Goal: Communication & Community: Answer question/provide support

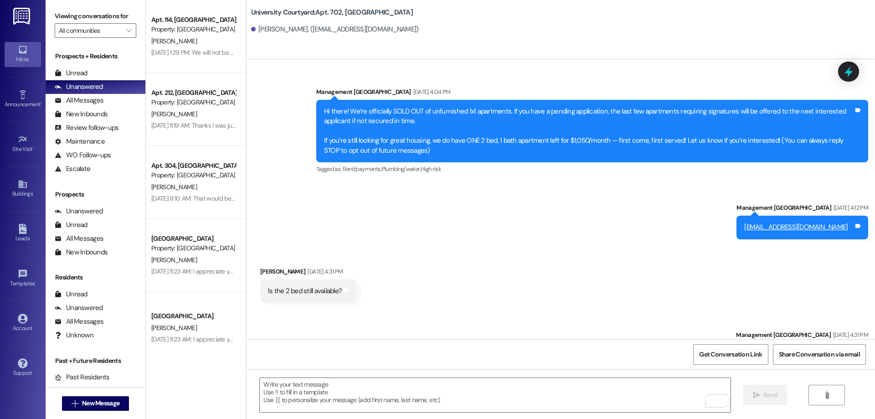
scroll to position [2748, 0]
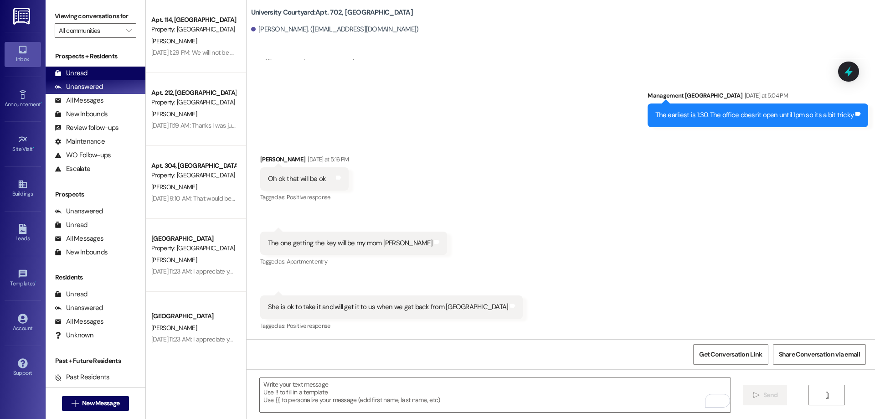
click at [65, 69] on div "Unread" at bounding box center [71, 73] width 33 height 10
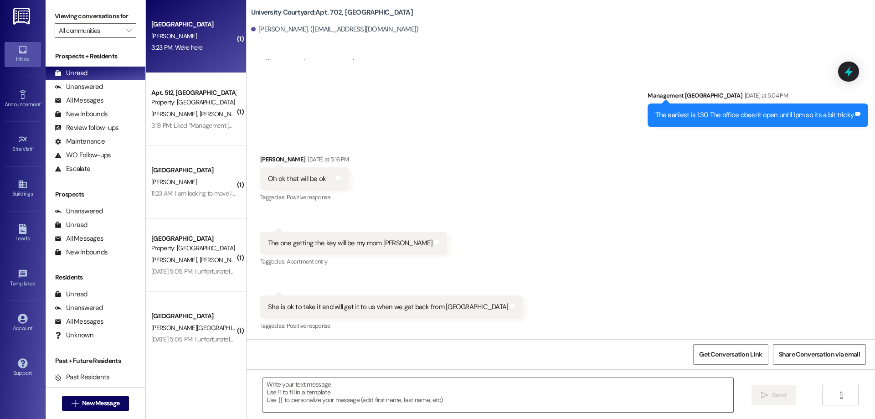
click at [186, 43] on div "3:23 PM: We're here 3:23 PM: We're here" at bounding box center [177, 47] width 52 height 8
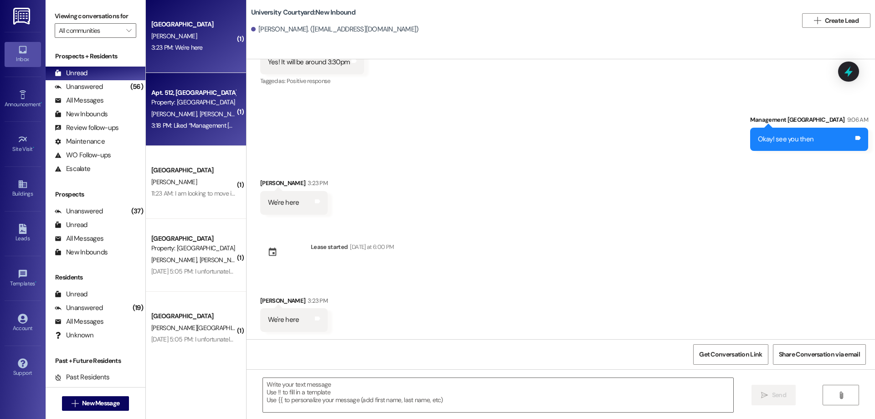
click at [179, 102] on div "Property: [GEOGRAPHIC_DATA]" at bounding box center [193, 103] width 84 height 10
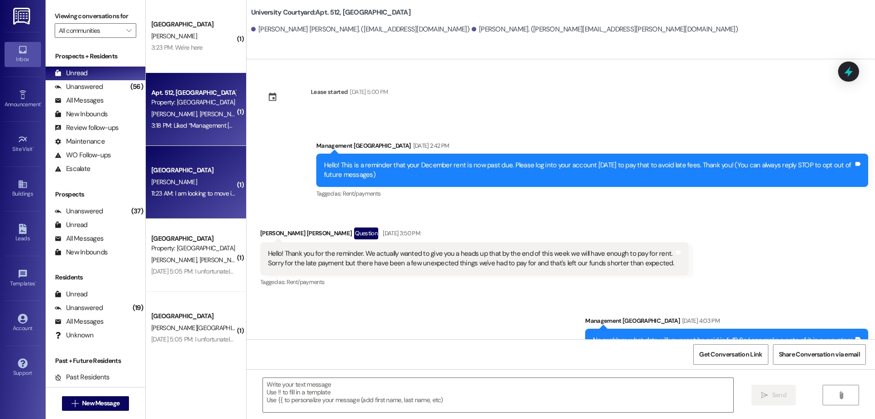
scroll to position [5758, 0]
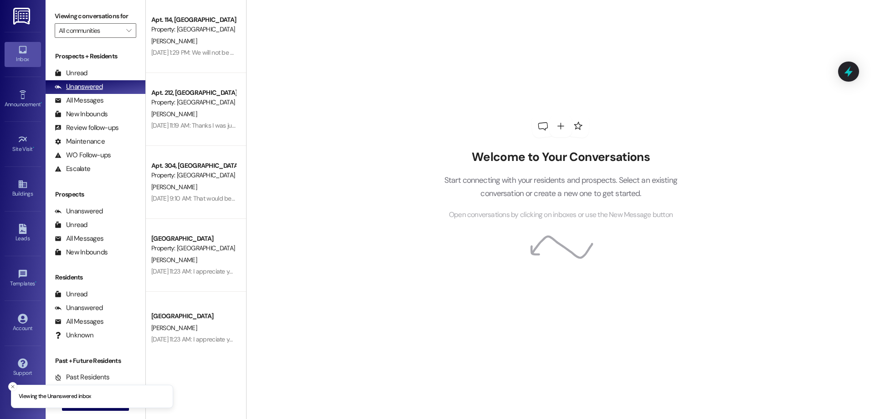
click at [88, 80] on div "Unanswered (0)" at bounding box center [96, 87] width 100 height 14
click at [90, 73] on div "Unread (0)" at bounding box center [96, 74] width 100 height 14
